Goal: Information Seeking & Learning: Learn about a topic

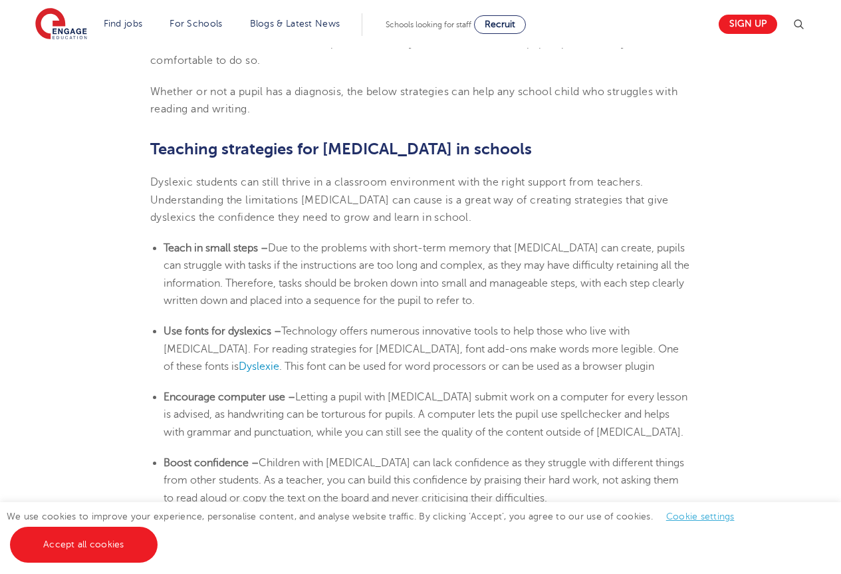
scroll to position [1991, 0]
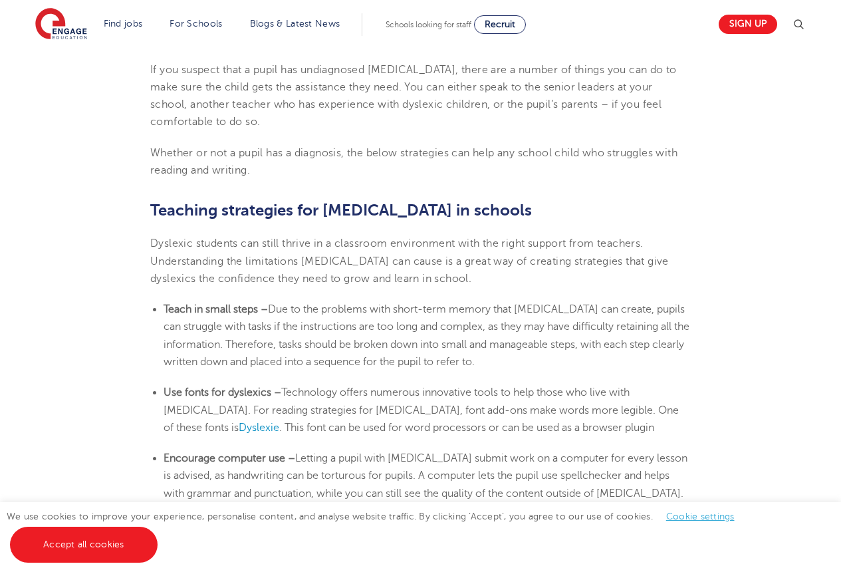
click at [152, 211] on b "Teaching strategies for [MEDICAL_DATA] in schools" at bounding box center [341, 210] width 382 height 19
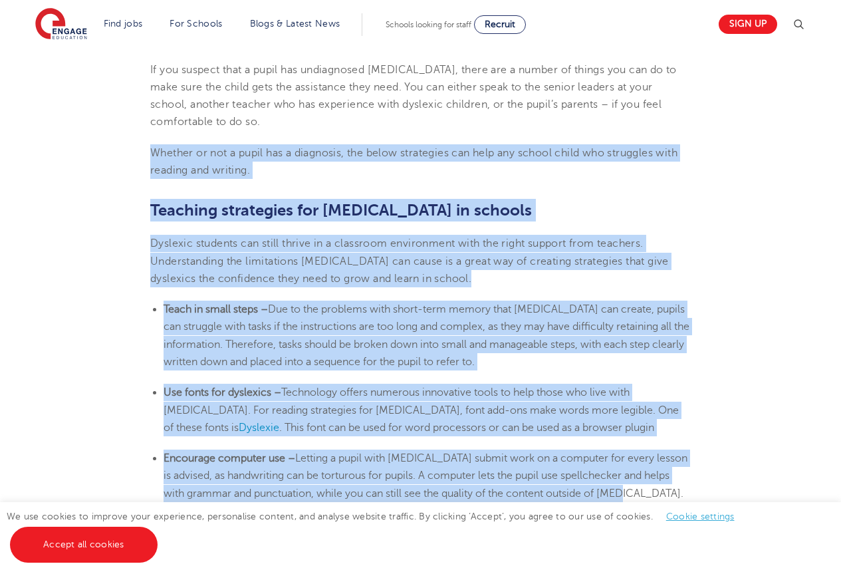
drag, startPoint x: 152, startPoint y: 152, endPoint x: 512, endPoint y: 404, distance: 439.5
click at [666, 495] on section "[DATE] Supporting [MEDICAL_DATA] in schools: 10 teaching strategies As a teache…" at bounding box center [420, 87] width 807 height 3421
copy section "Loremip do sit a conse adi e seddoeius, tem incid utlaboreet dol magn ali enima…"
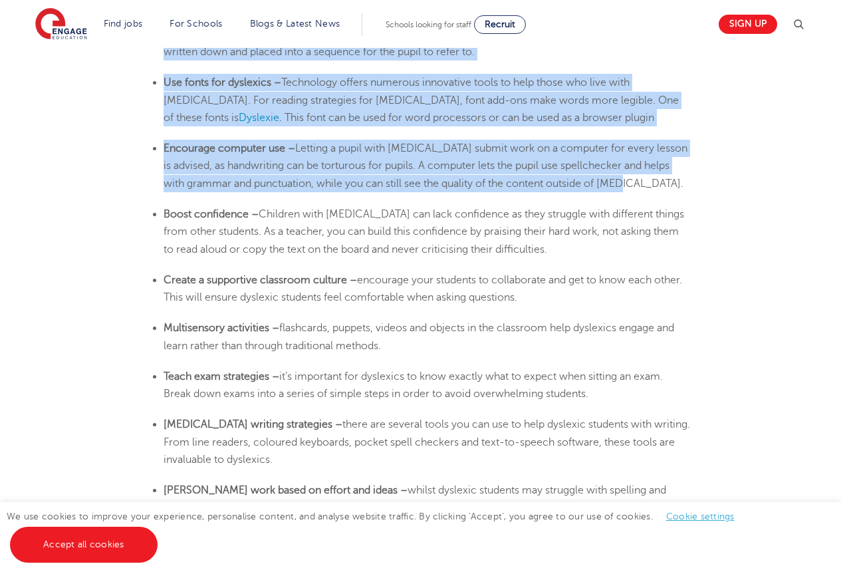
scroll to position [2328, 0]
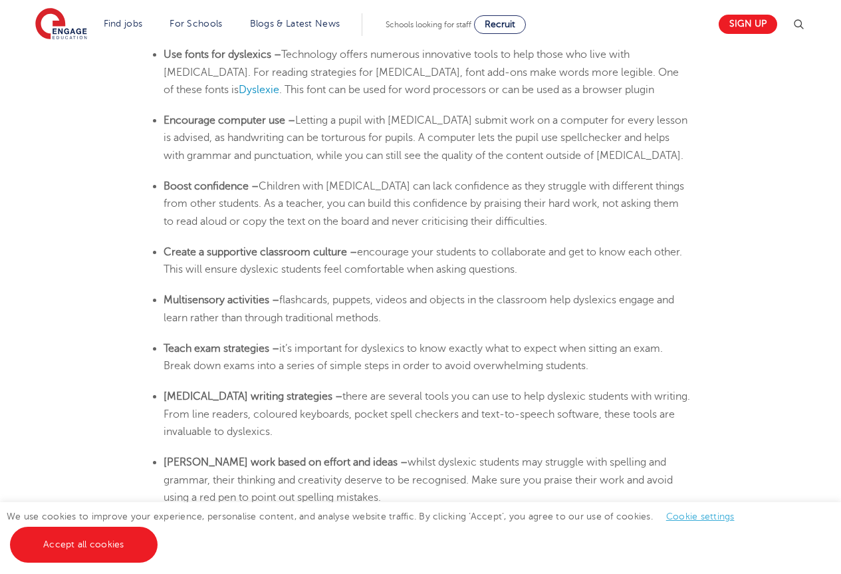
drag, startPoint x: 165, startPoint y: 184, endPoint x: 345, endPoint y: 394, distance: 276.4
copy section "Lorem ipsumdolor – Sitametc adip elitsedd eiu temp incididunt ut labo etdolore …"
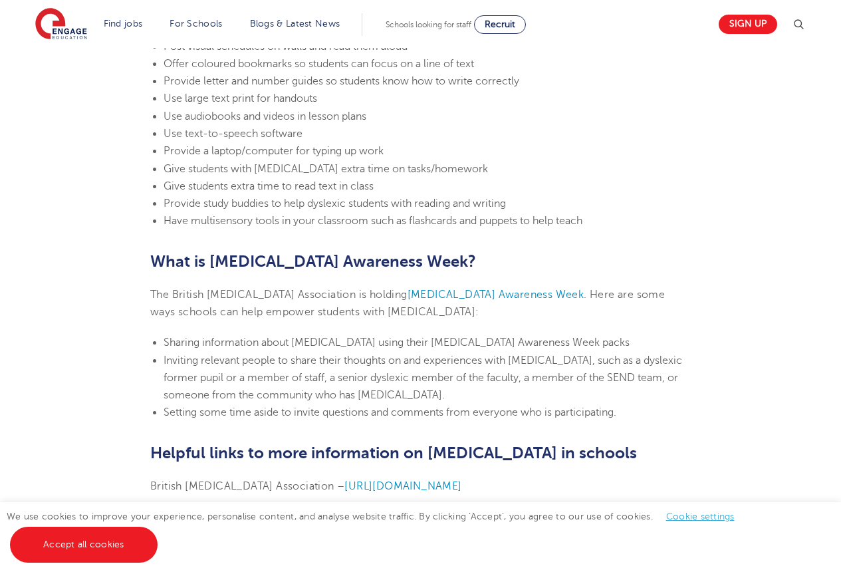
scroll to position [2959, 0]
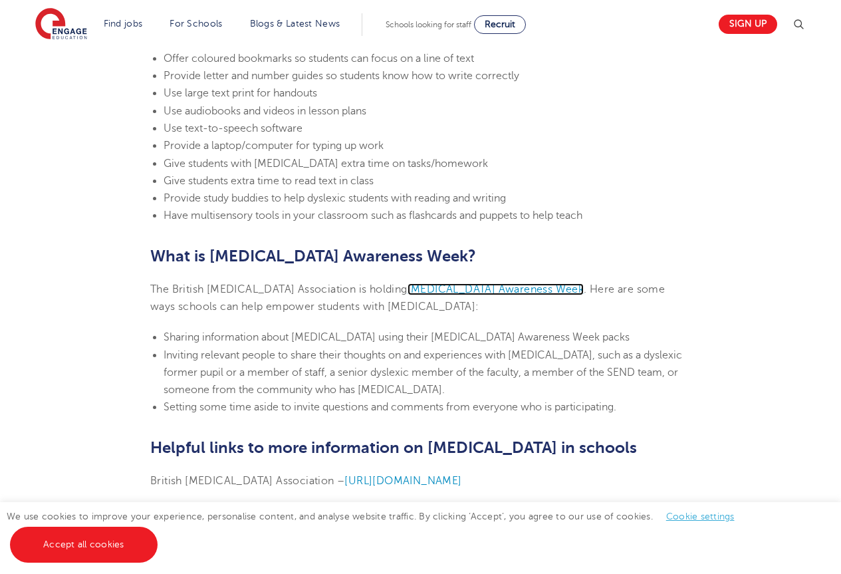
click at [434, 290] on span "[MEDICAL_DATA] Awareness Week" at bounding box center [496, 289] width 177 height 12
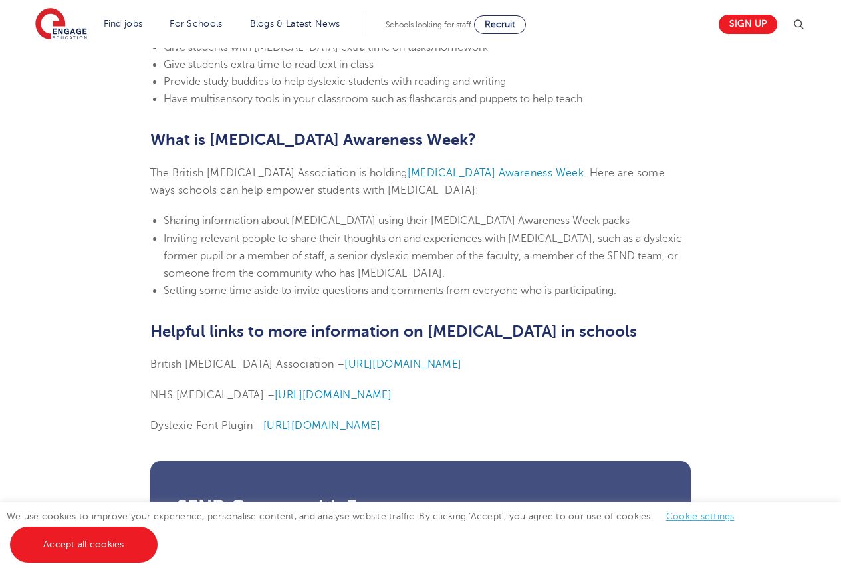
scroll to position [3047, 0]
